Goal: Check status: Check status

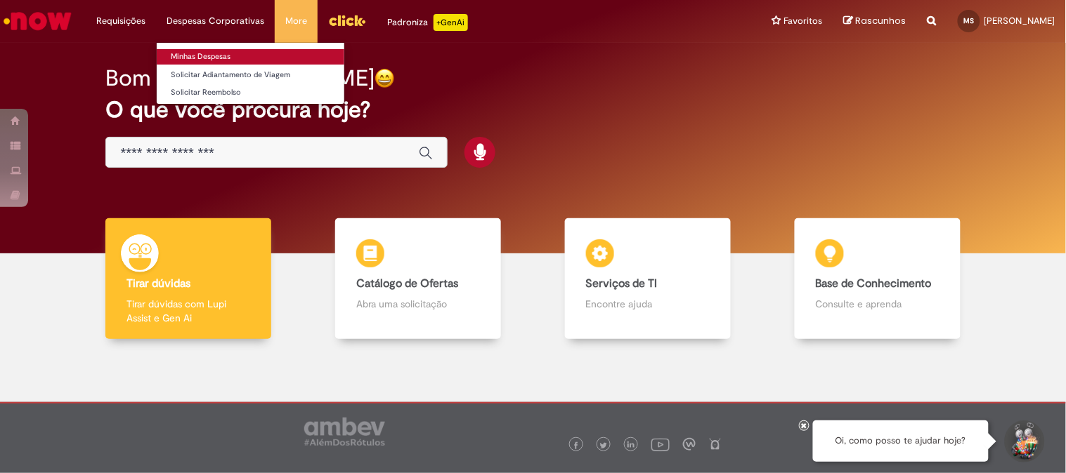
click at [244, 61] on link "Minhas Despesas" at bounding box center [251, 56] width 188 height 15
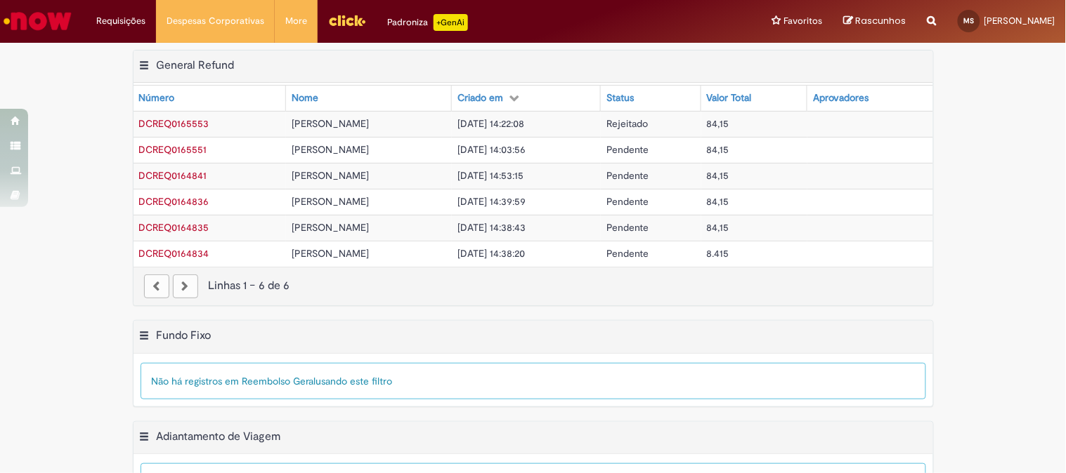
click at [362, 126] on span "[PERSON_NAME]" at bounding box center [329, 123] width 77 height 13
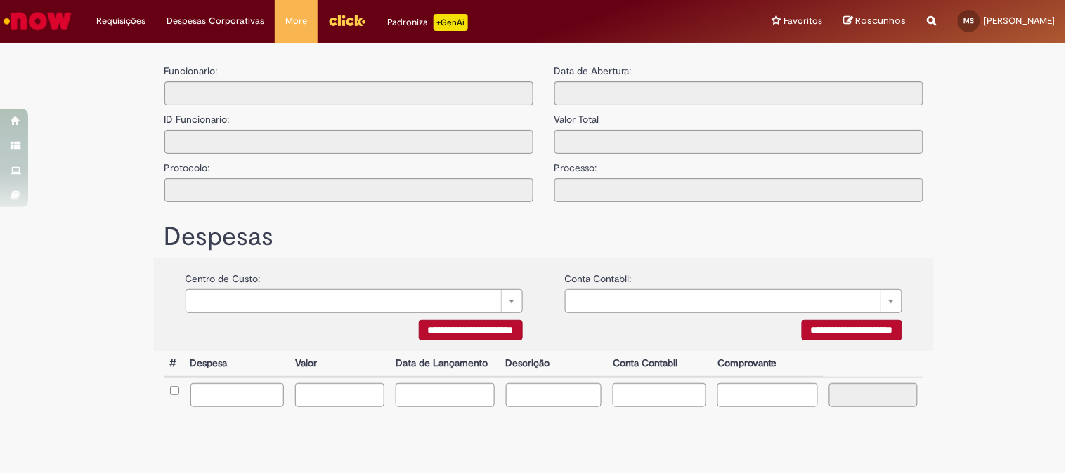
type input "**********"
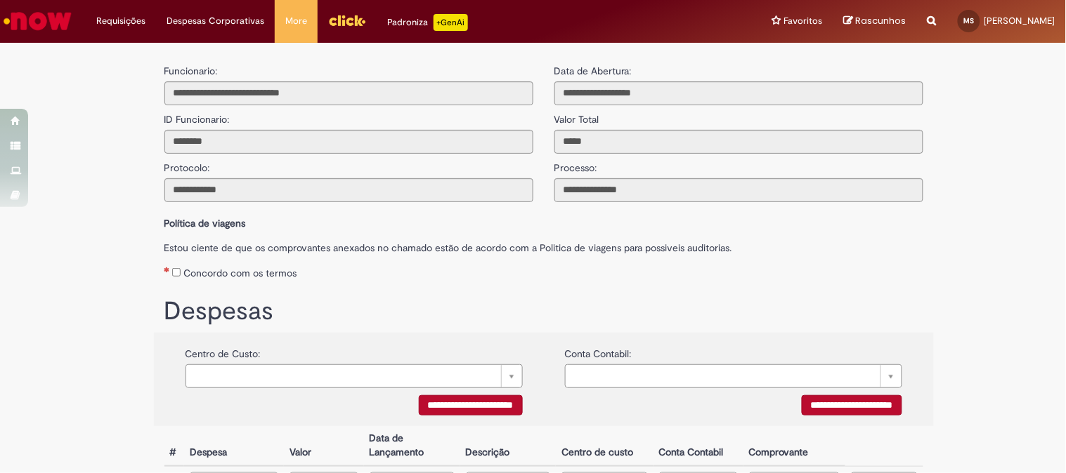
click at [571, 120] on label "Valor Total" at bounding box center [576, 115] width 45 height 21
click at [126, 48] on li "Exibir Todas as Solicitações" at bounding box center [163, 55] width 155 height 18
click at [136, 17] on li "Requisições Exibir Todas as Solicitações" at bounding box center [121, 21] width 70 height 42
click at [138, 53] on link "Exibir Todas as Solicitações" at bounding box center [163, 56] width 155 height 15
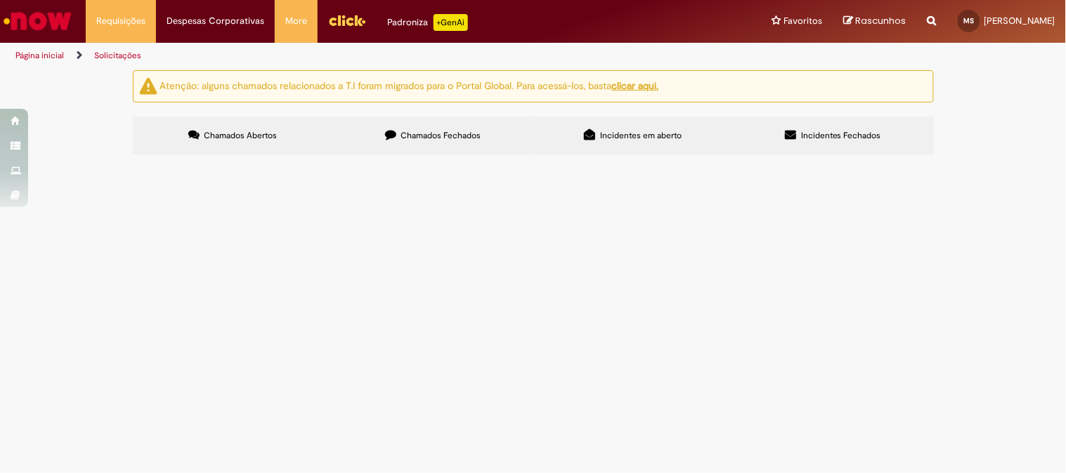
click at [641, 142] on label "Incidentes em aberto" at bounding box center [633, 136] width 200 height 38
click at [884, 134] on label "Incidentes Fechados" at bounding box center [833, 136] width 200 height 38
click at [275, 125] on label "Chamados Abertos" at bounding box center [233, 136] width 200 height 38
click at [640, 88] on u "clicar aqui." at bounding box center [635, 85] width 47 height 13
